Goal: Task Accomplishment & Management: Manage account settings

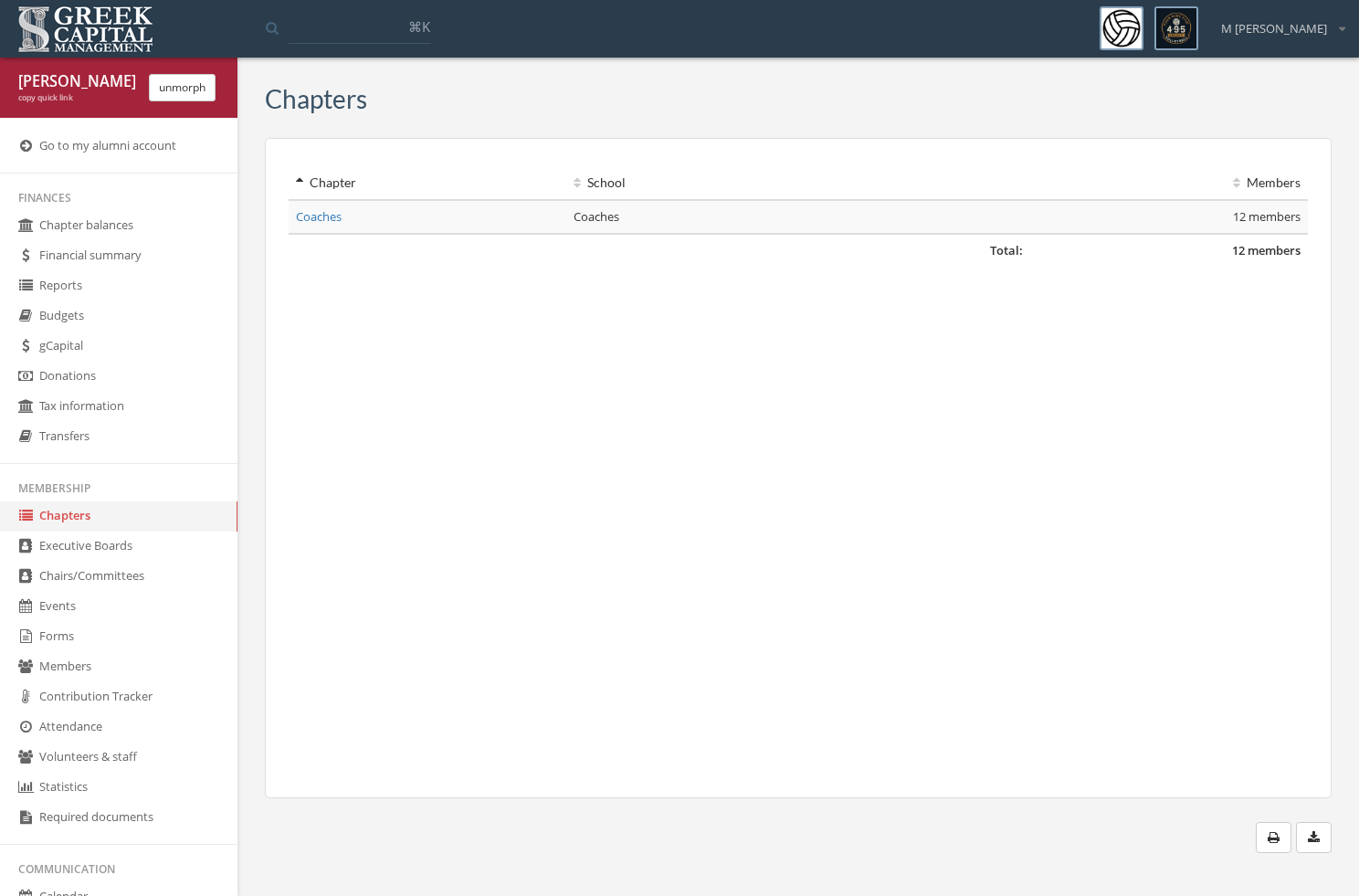
click at [101, 637] on link "Forms" at bounding box center [118, 636] width 237 height 30
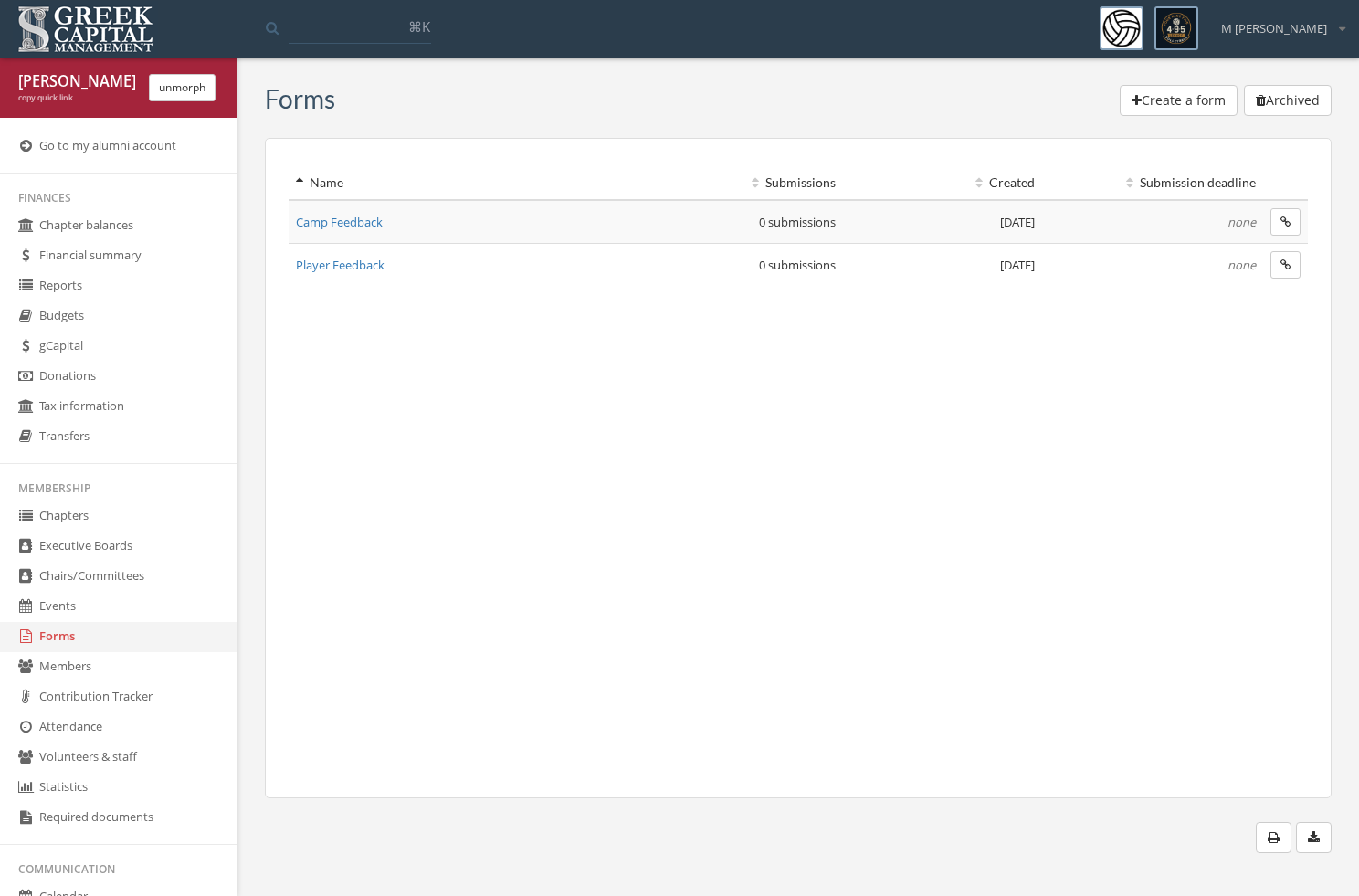
click at [72, 606] on link "Events" at bounding box center [118, 606] width 237 height 30
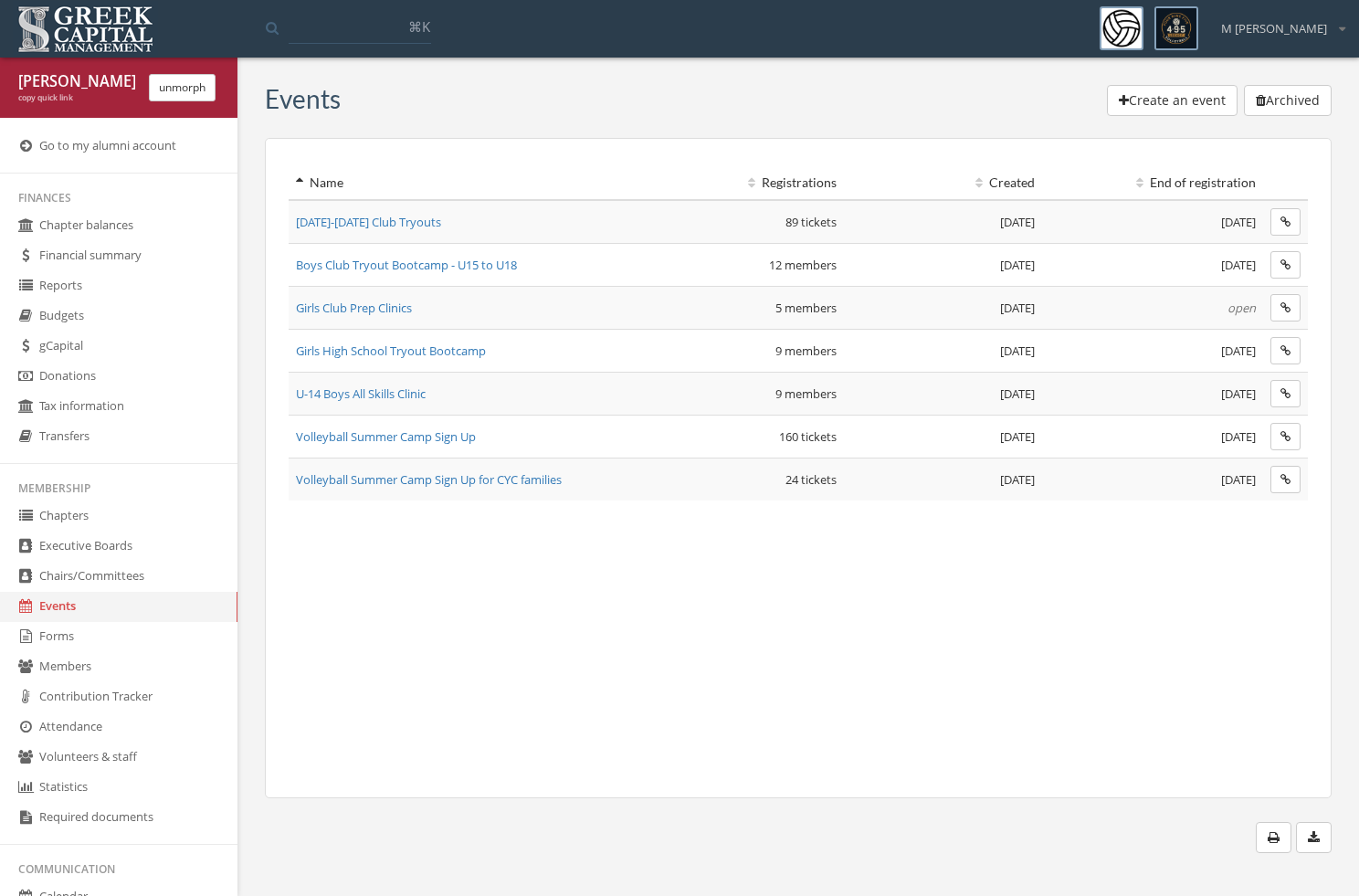
click at [386, 310] on span "Girls Club Prep Clinics" at bounding box center [355, 307] width 116 height 16
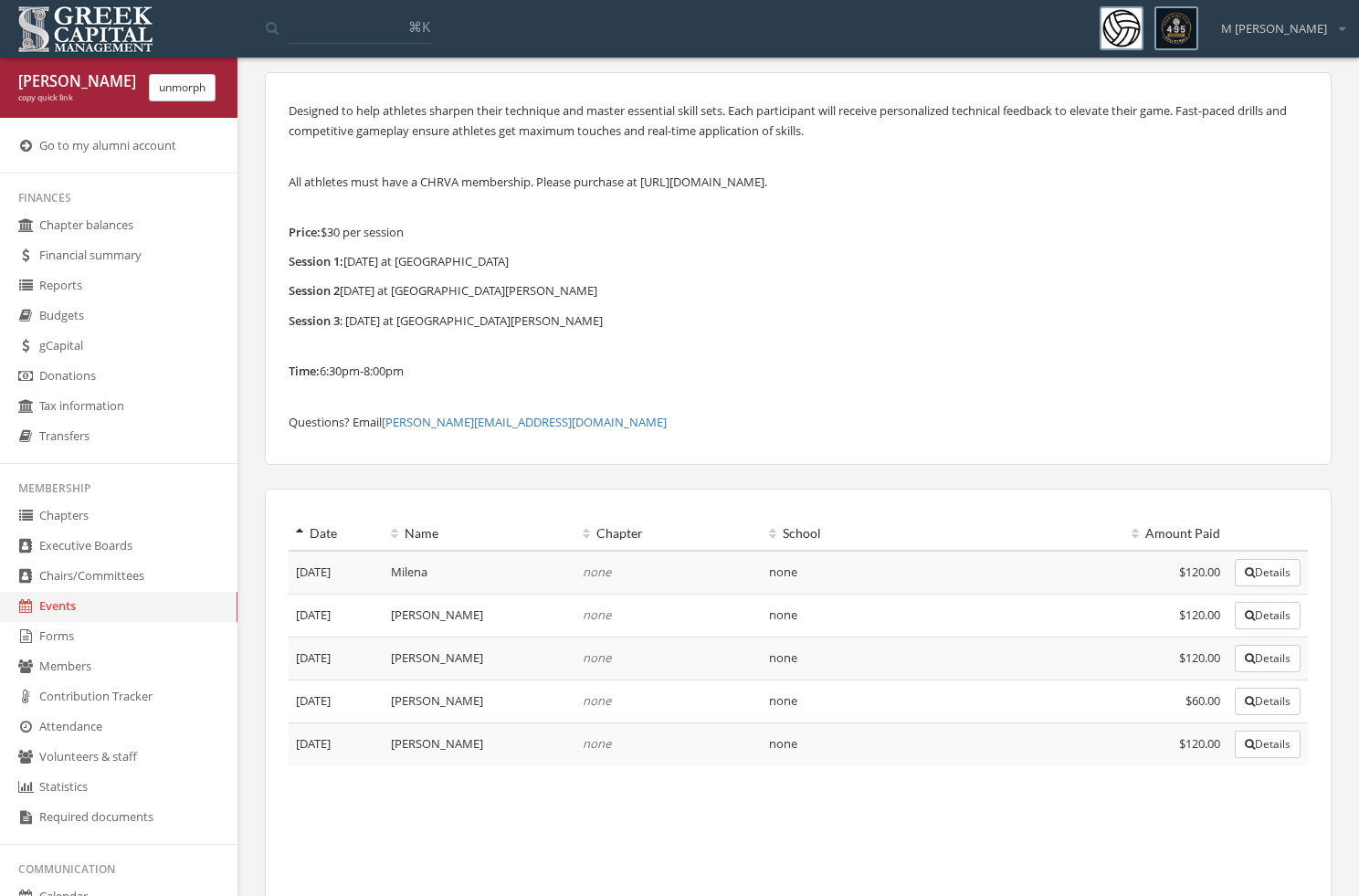
scroll to position [88, 0]
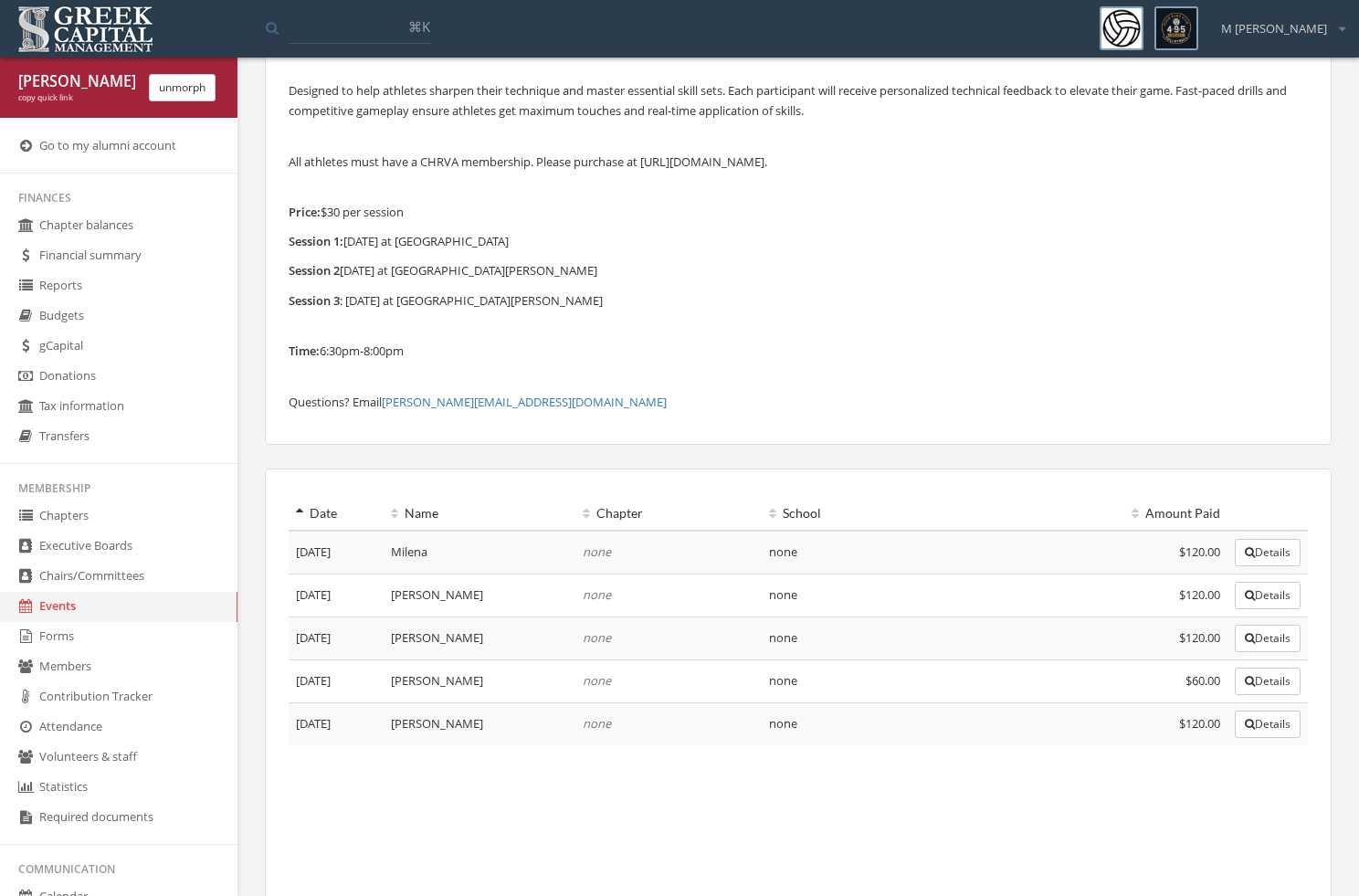
click at [1235, 692] on button "Details" at bounding box center [1268, 681] width 66 height 27
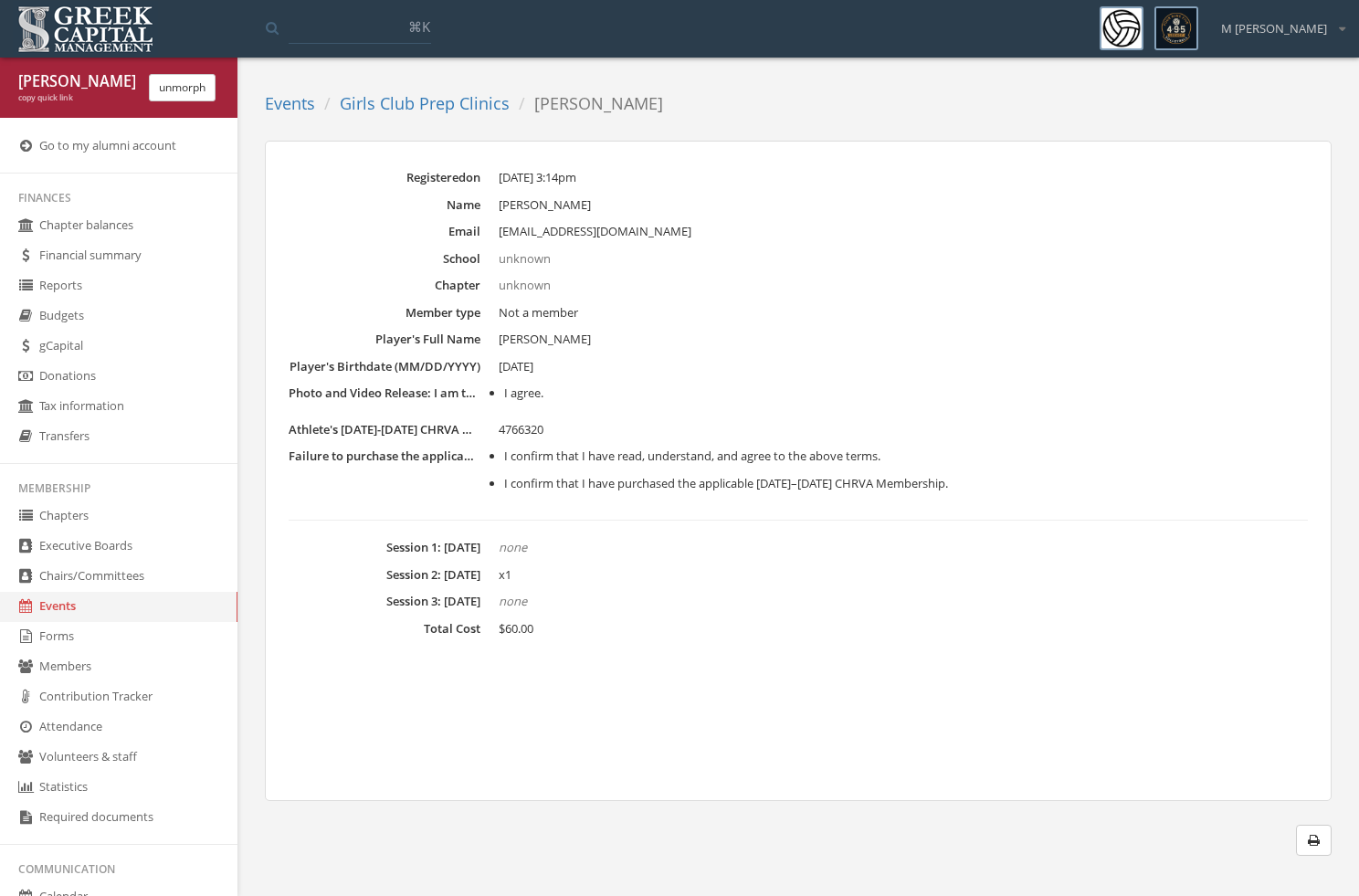
click at [474, 105] on link "Girls Club Prep Clinics" at bounding box center [424, 103] width 170 height 22
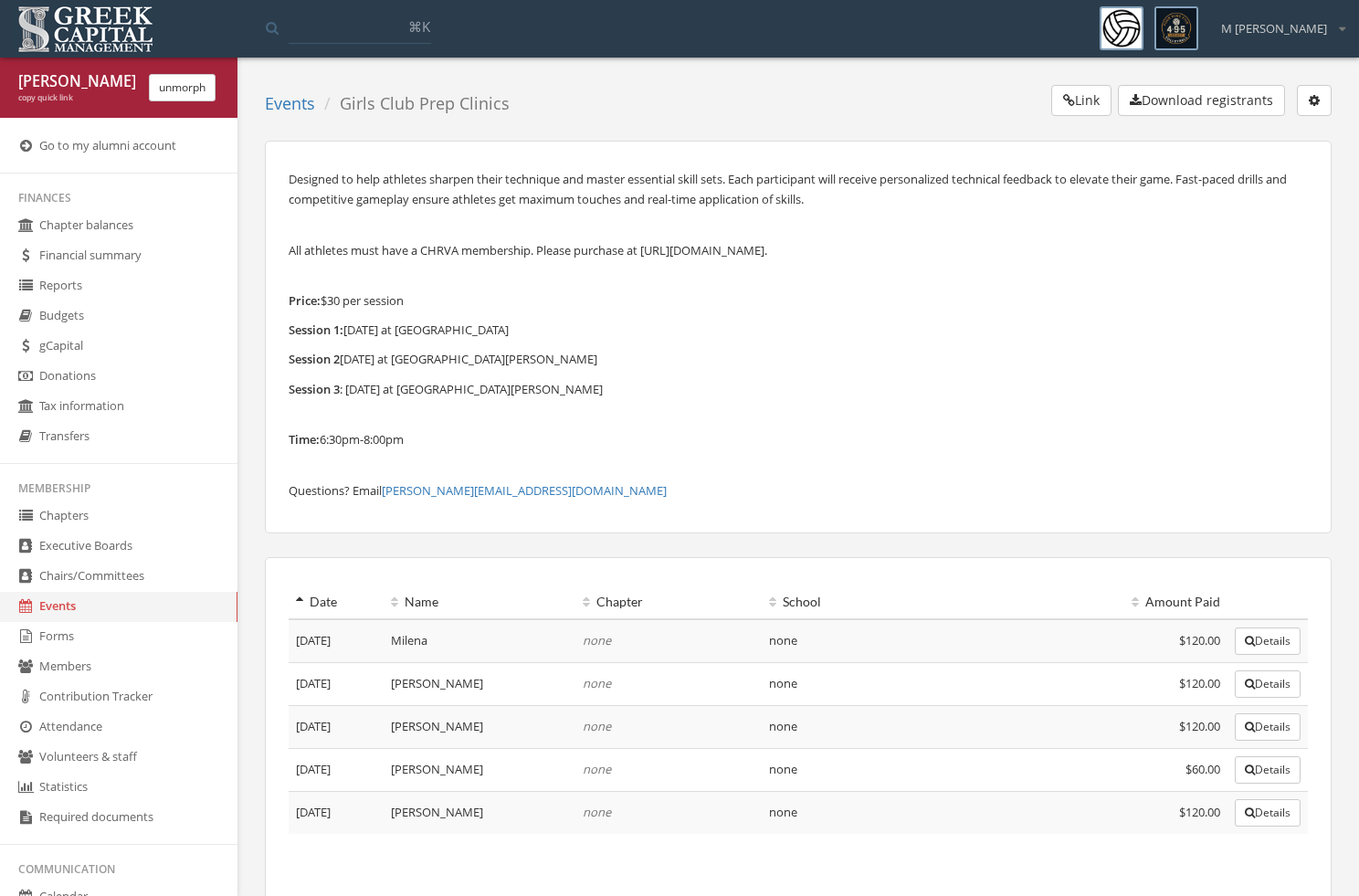
click at [1091, 102] on button "Link" at bounding box center [1081, 101] width 60 height 31
click at [1315, 103] on icon "button" at bounding box center [1313, 100] width 11 height 13
click at [1284, 125] on link "Edit event" at bounding box center [1259, 137] width 132 height 28
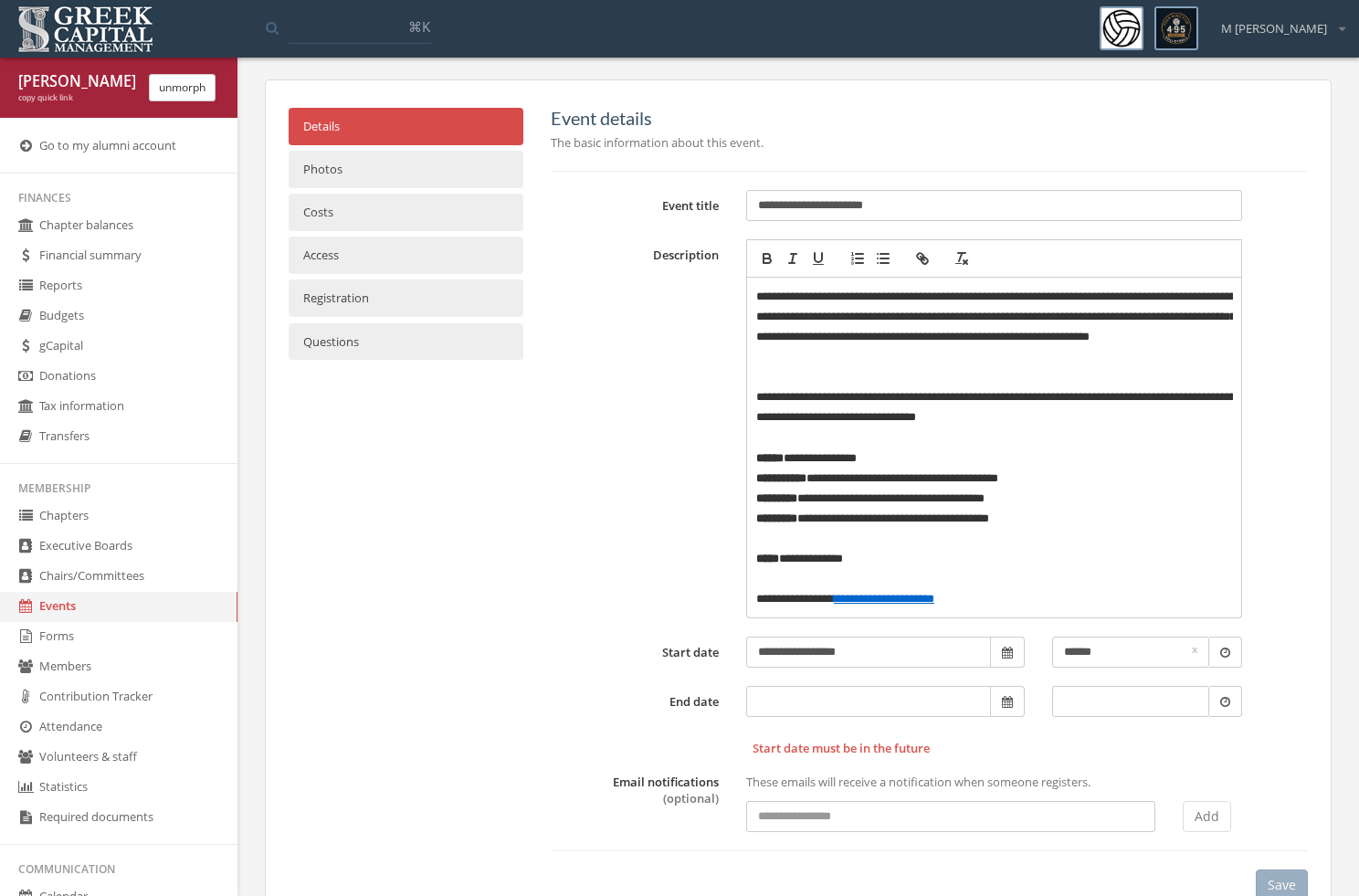
scroll to position [64, 0]
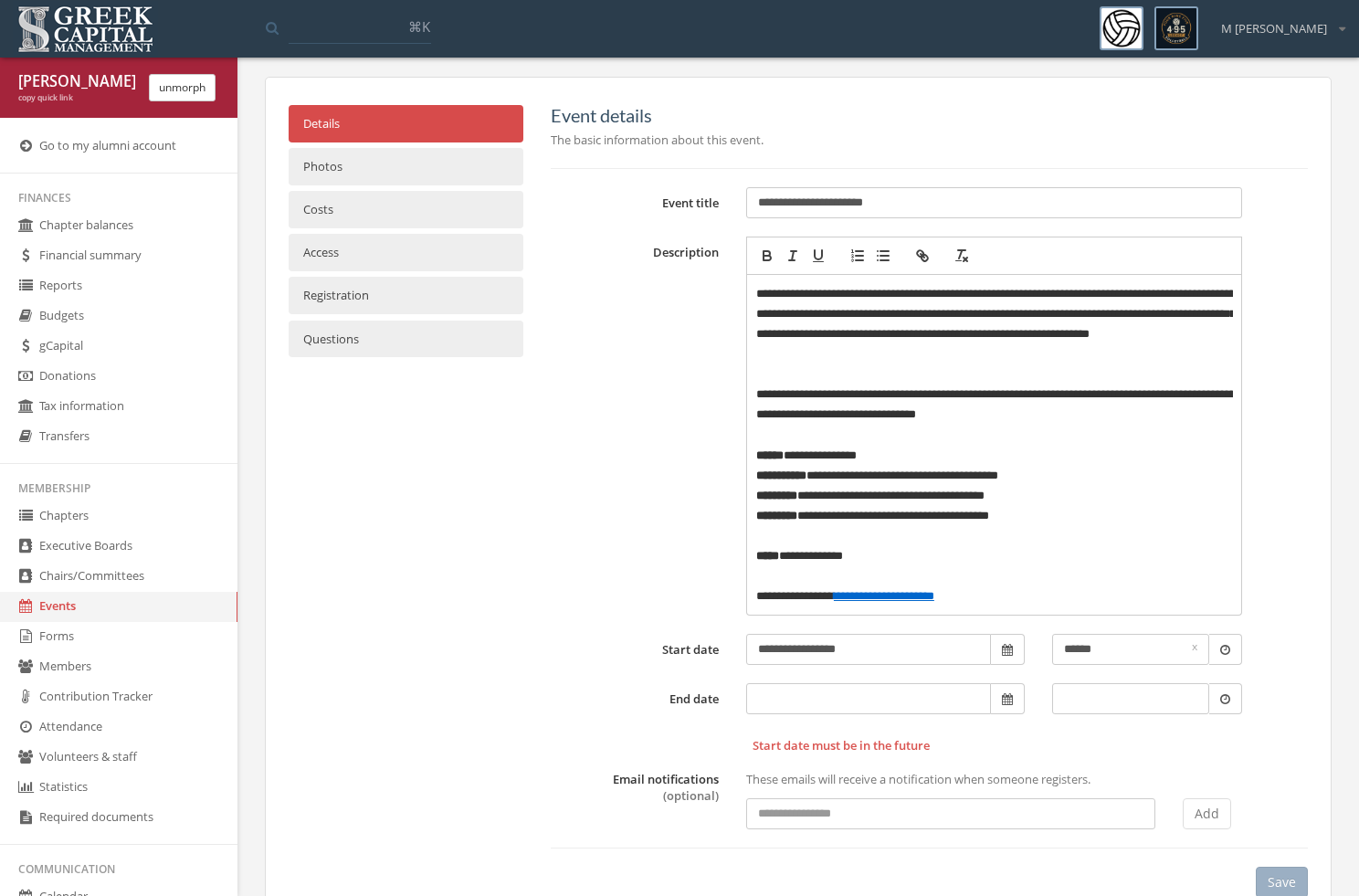
click at [454, 154] on link "Photos" at bounding box center [406, 167] width 234 height 38
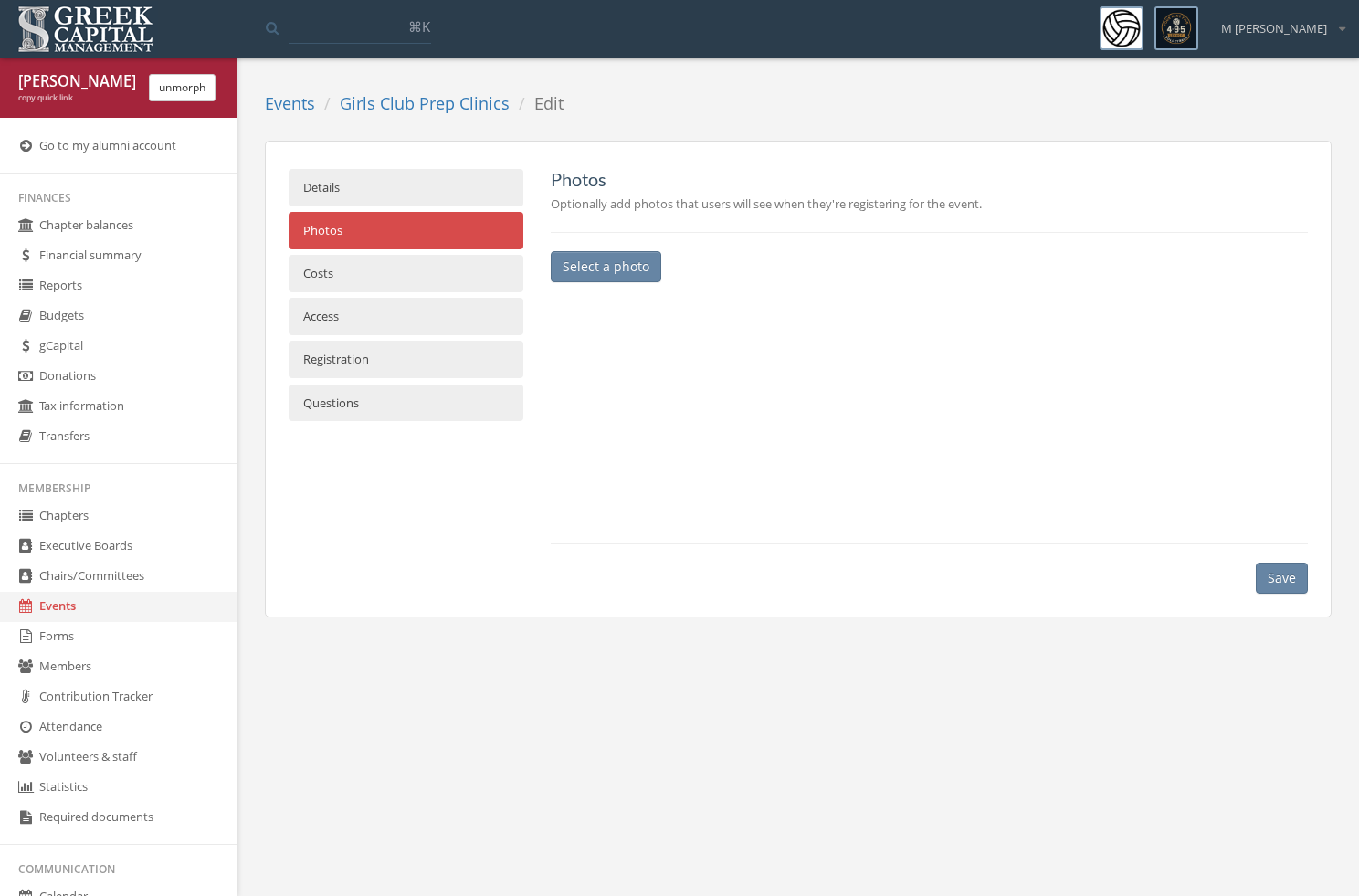
scroll to position [0, 0]
click at [413, 275] on link "Costs" at bounding box center [406, 273] width 234 height 38
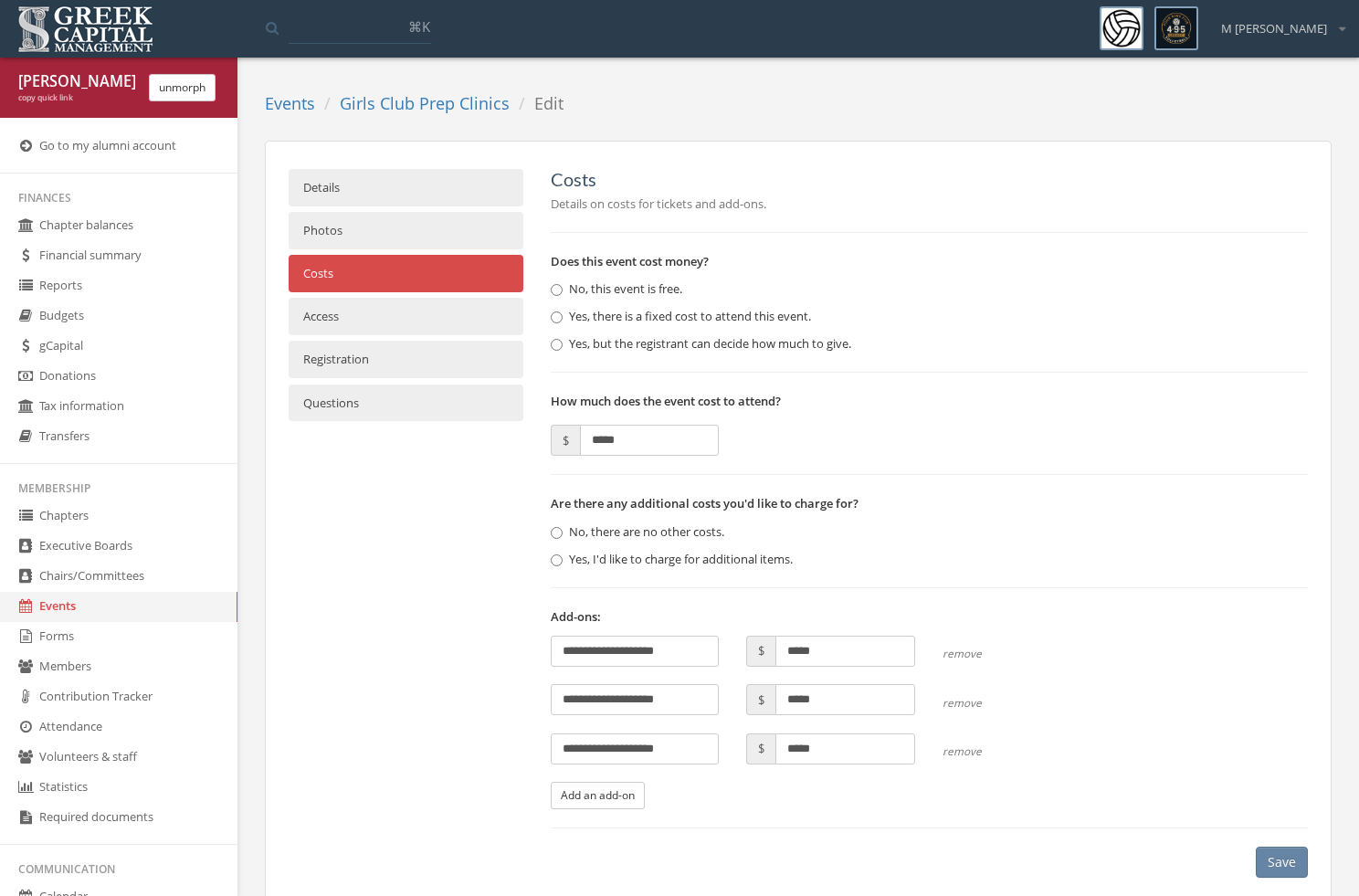
drag, startPoint x: 648, startPoint y: 439, endPoint x: 570, endPoint y: 435, distance: 78.1
click at [572, 436] on span "$ *****" at bounding box center [635, 441] width 169 height 31
type input "*"
click at [902, 377] on div "How much does the event cost to attend? $ *" at bounding box center [930, 414] width 758 height 84
click at [1290, 853] on button "Save" at bounding box center [1282, 862] width 52 height 31
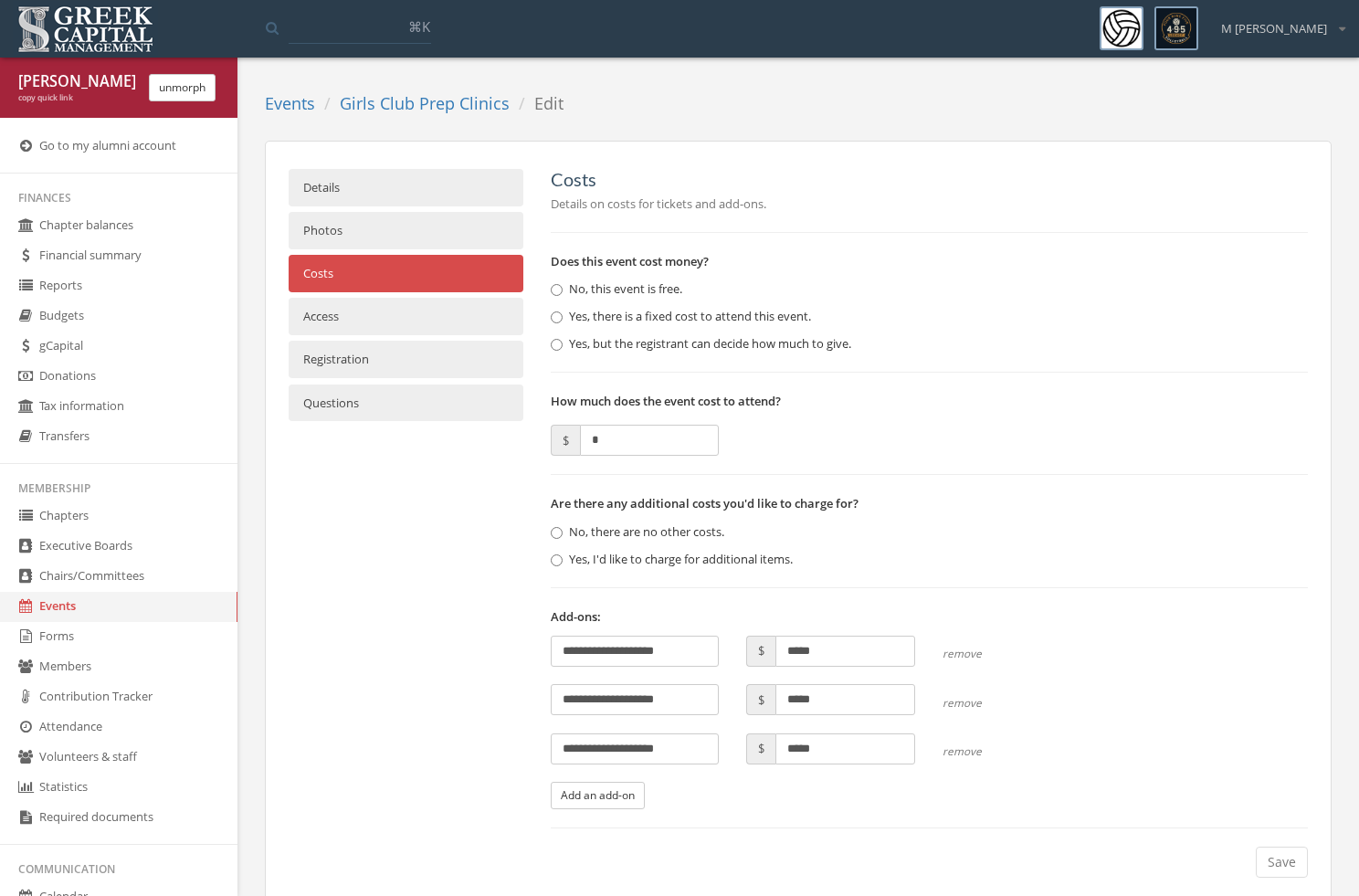
click at [386, 109] on link "Girls Club Prep Clinics" at bounding box center [424, 103] width 170 height 22
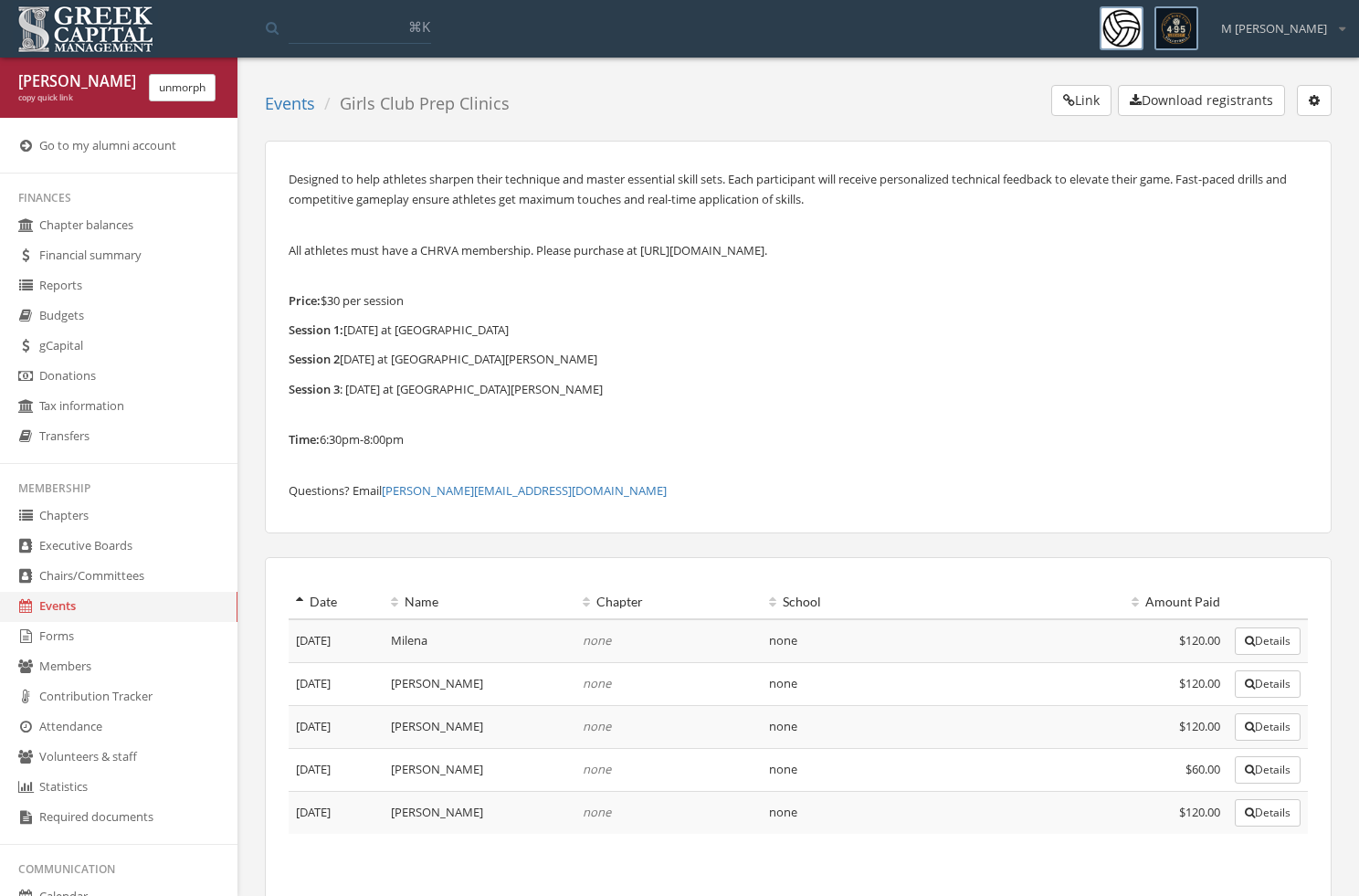
click at [1287, 807] on button "Details" at bounding box center [1268, 813] width 66 height 27
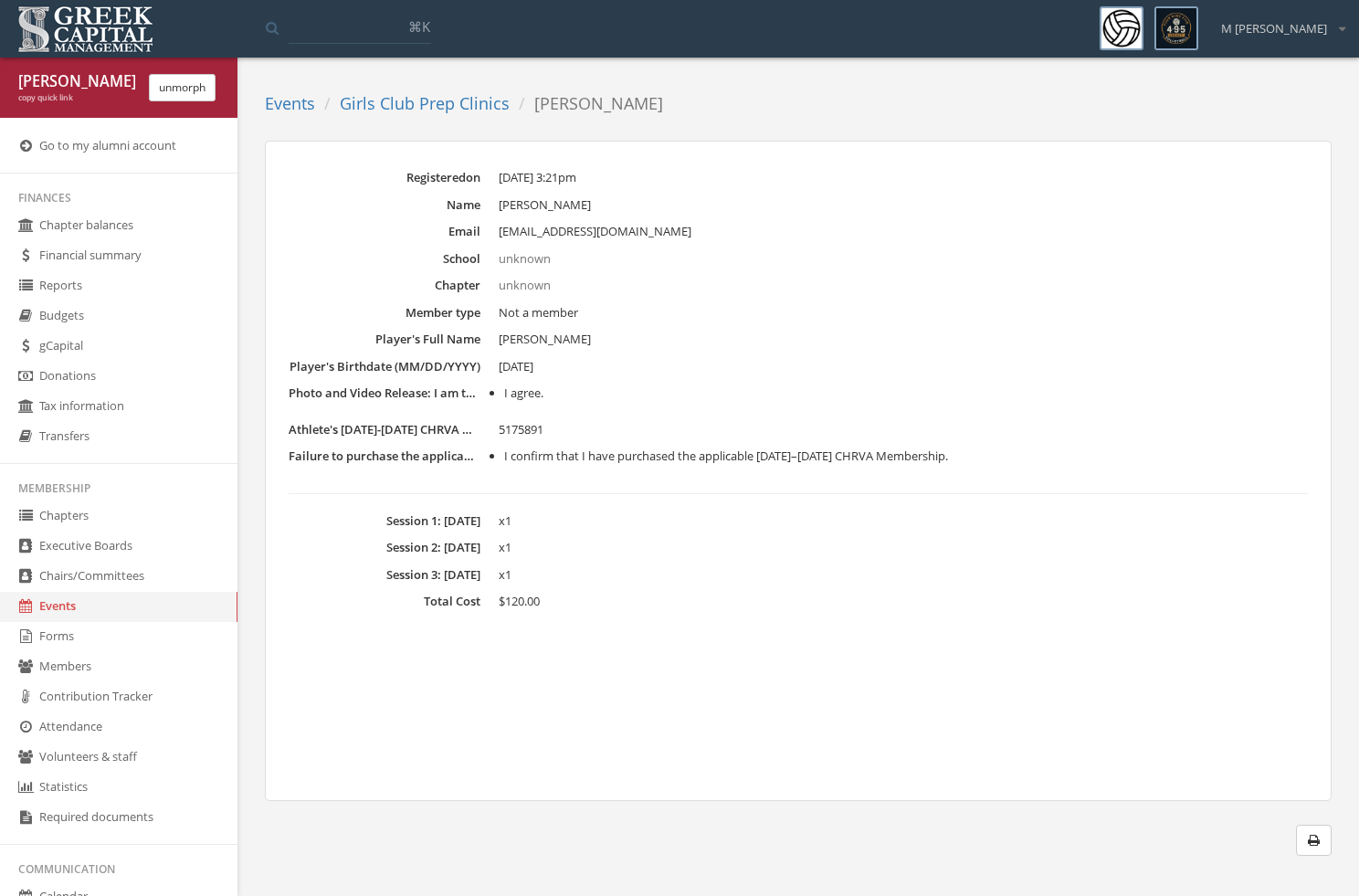
click at [202, 94] on button "unmorph" at bounding box center [182, 87] width 67 height 27
